Goal: Check status: Check status

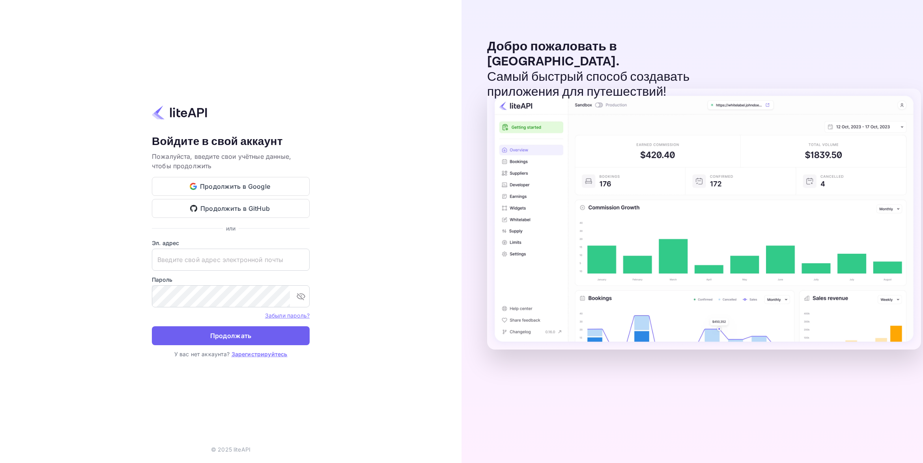
type input "adminpassword_support@yandex-team.ru"
drag, startPoint x: 256, startPoint y: 336, endPoint x: 273, endPoint y: 338, distance: 16.7
click at [256, 336] on button "Продолжать" at bounding box center [231, 336] width 158 height 19
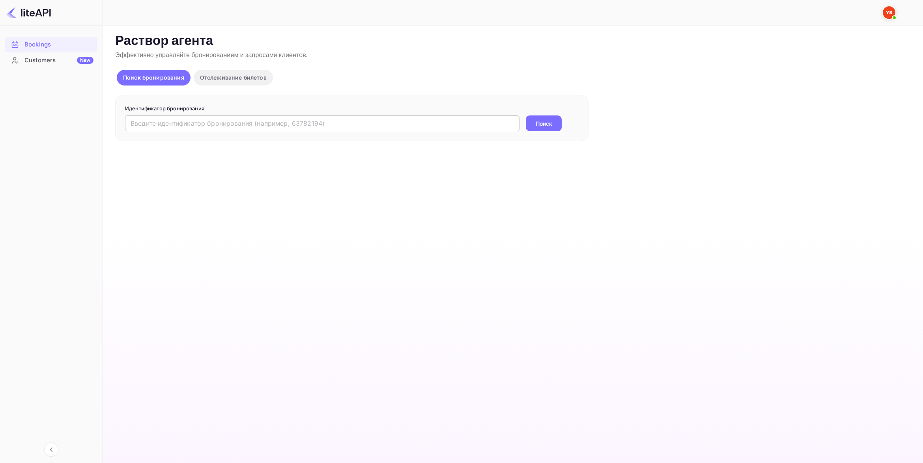
click at [171, 122] on input "text" at bounding box center [322, 124] width 394 height 16
paste input "9073588"
type input "9073588"
drag, startPoint x: 545, startPoint y: 127, endPoint x: 561, endPoint y: 133, distance: 17.5
click at [545, 126] on button "Поиск" at bounding box center [544, 124] width 36 height 16
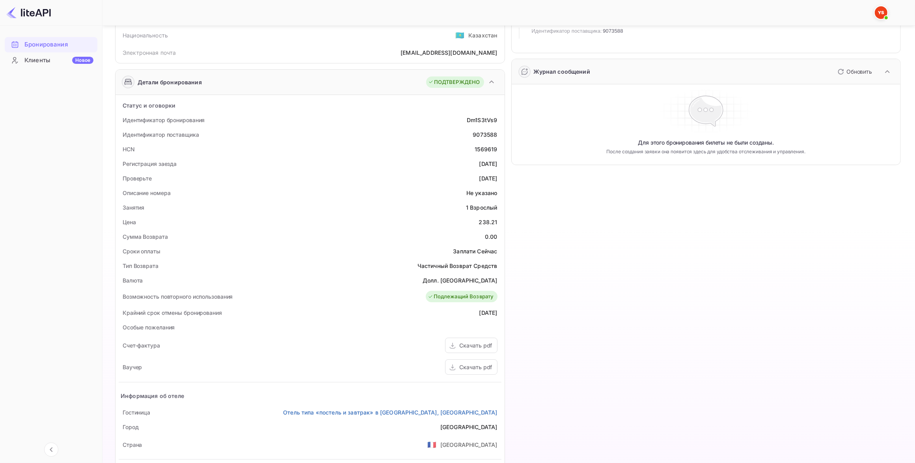
scroll to position [99, 0]
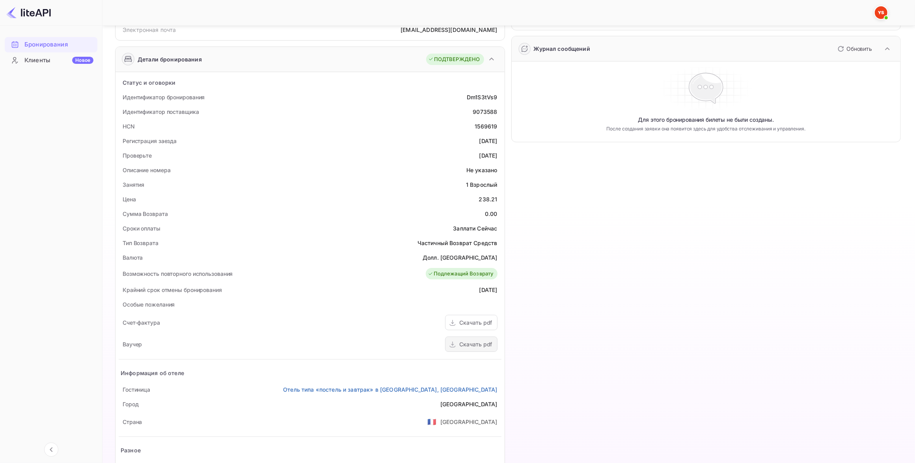
click at [474, 346] on div "Скачать pdf" at bounding box center [476, 344] width 33 height 8
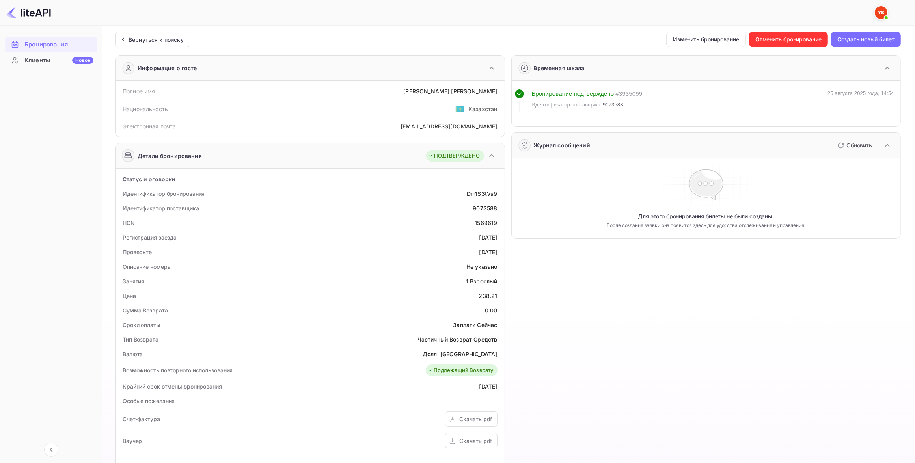
scroll to position [0, 0]
